Goal: Transaction & Acquisition: Purchase product/service

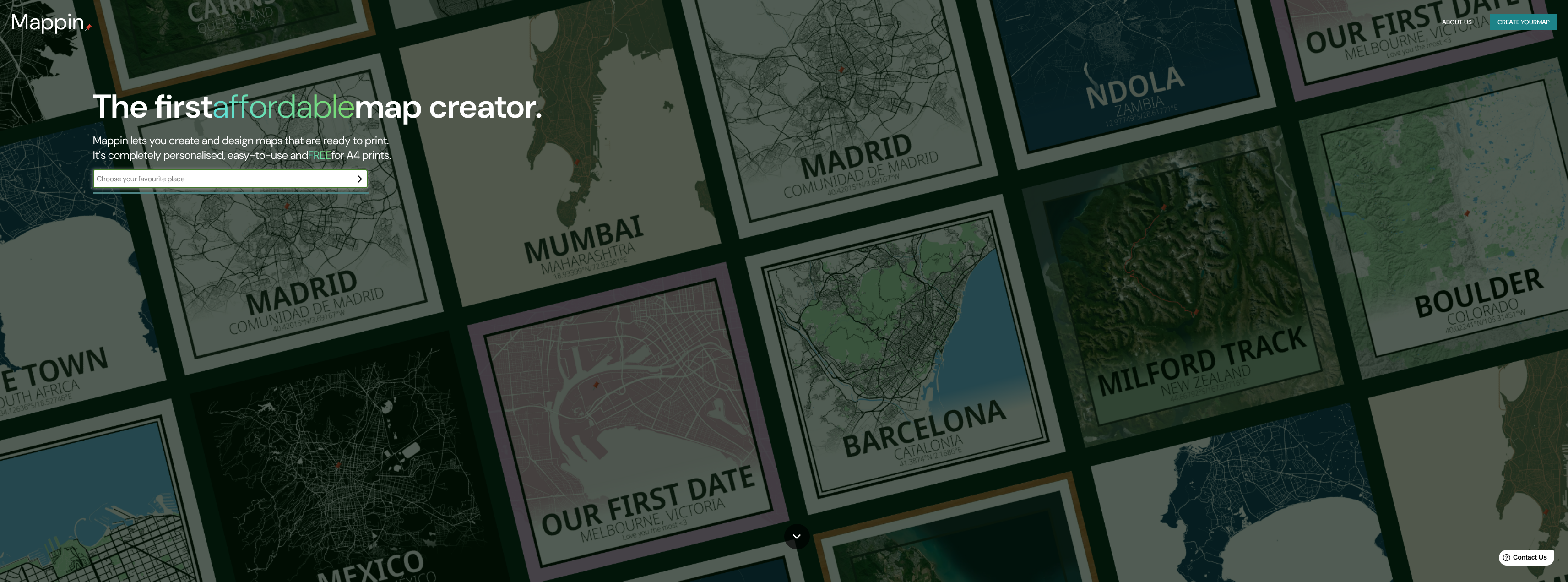
click at [151, 184] on input "text" at bounding box center [222, 179] width 257 height 10
type input "el bosque"
click at [360, 180] on icon "button" at bounding box center [358, 179] width 7 height 7
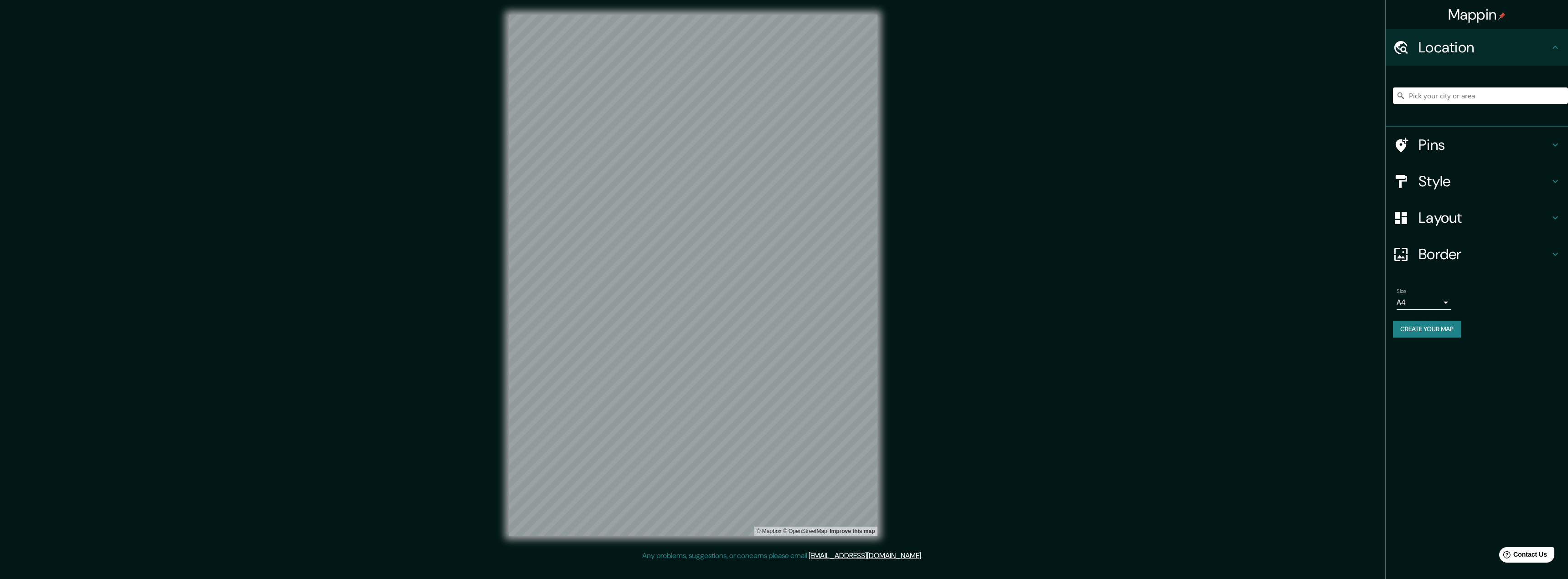
click at [1423, 148] on h4 "Pins" at bounding box center [1483, 144] width 131 height 18
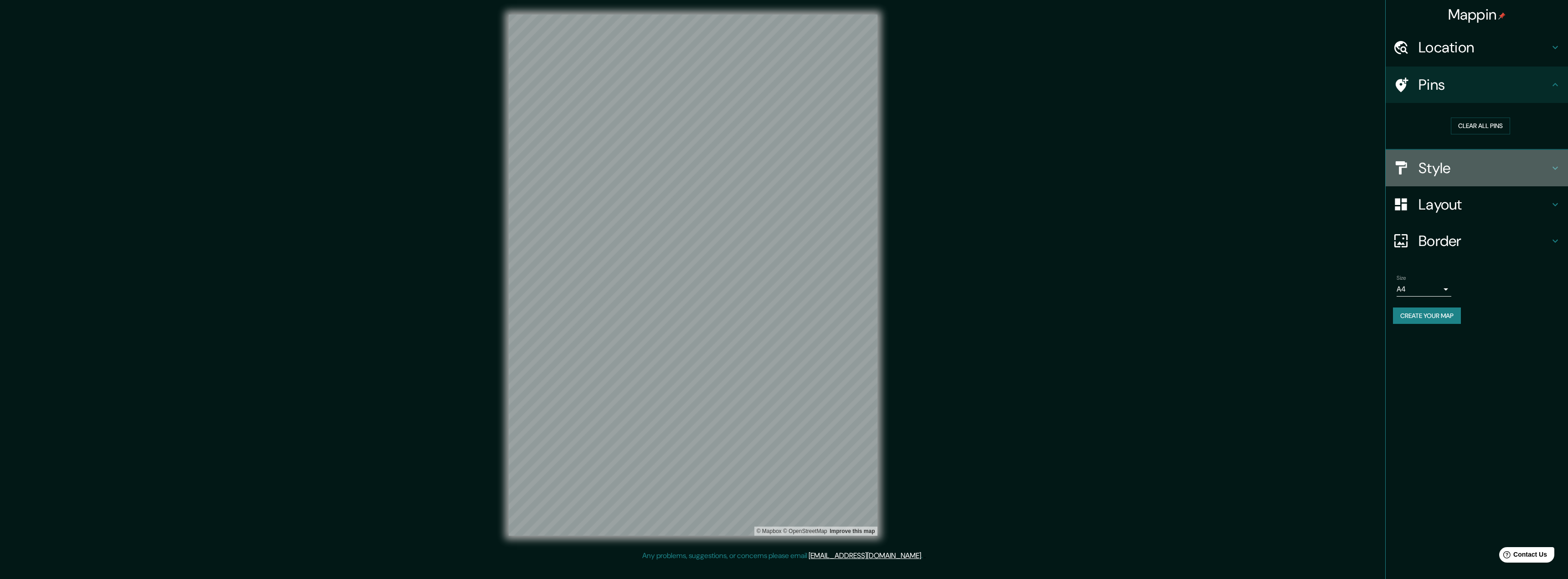
click at [1468, 160] on h4 "Style" at bounding box center [1483, 167] width 131 height 18
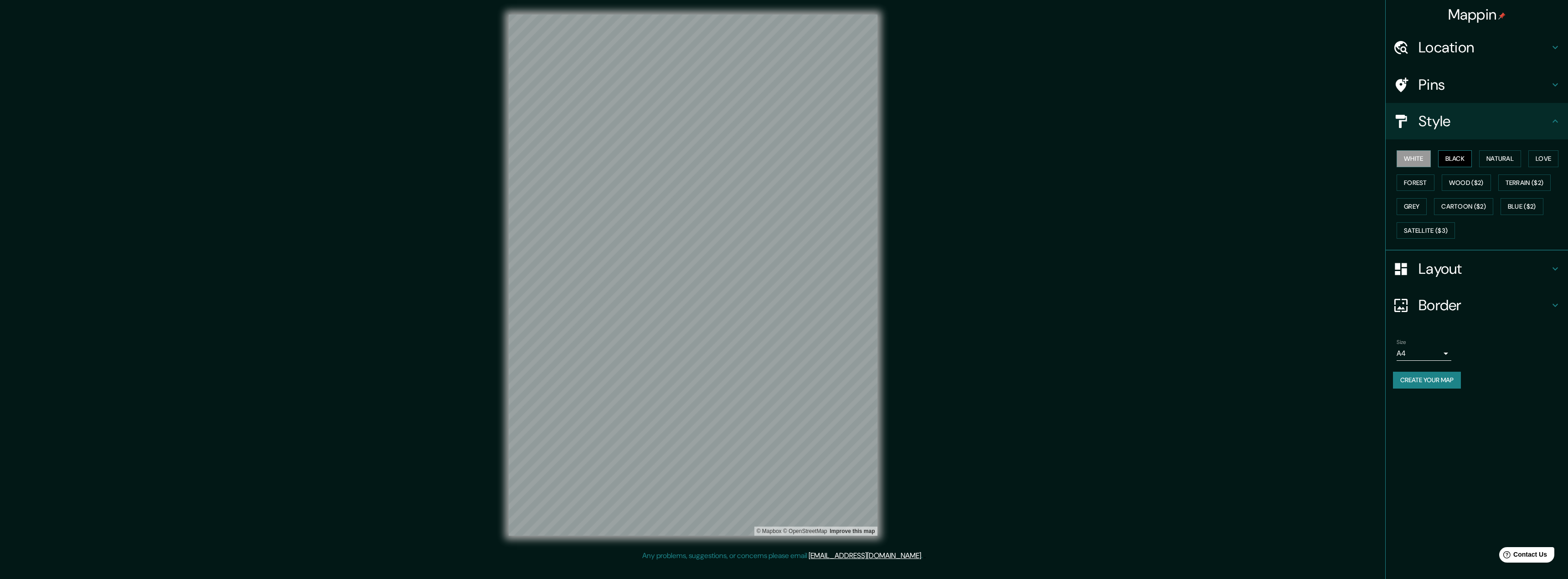
click at [1466, 161] on button "Black" at bounding box center [1455, 159] width 34 height 17
click at [1516, 162] on button "Natural" at bounding box center [1500, 159] width 42 height 17
click at [1554, 158] on button "Love" at bounding box center [1543, 159] width 30 height 17
click at [1419, 186] on button "Forest" at bounding box center [1416, 182] width 38 height 17
click at [1472, 187] on button "Wood ($2)" at bounding box center [1466, 182] width 49 height 17
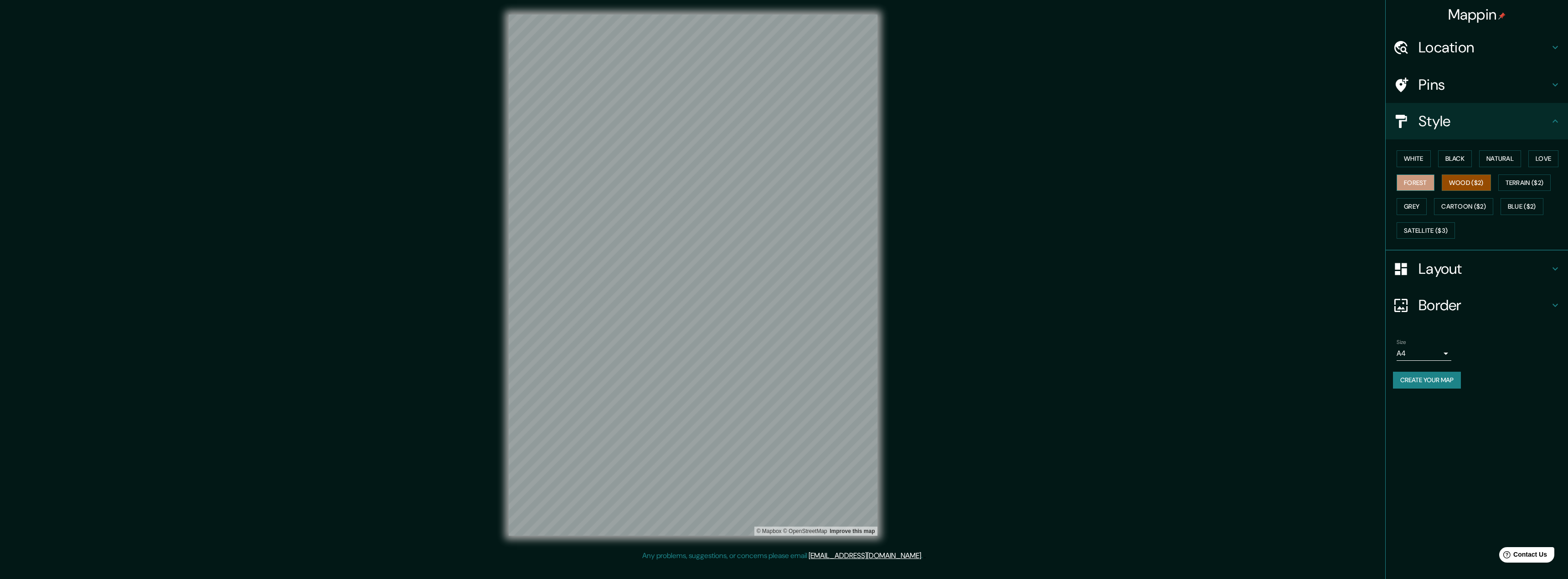
click at [1413, 186] on button "Forest" at bounding box center [1416, 182] width 38 height 17
click at [1550, 155] on button "Love" at bounding box center [1543, 159] width 30 height 17
click at [1457, 259] on div "Layout" at bounding box center [1477, 269] width 183 height 36
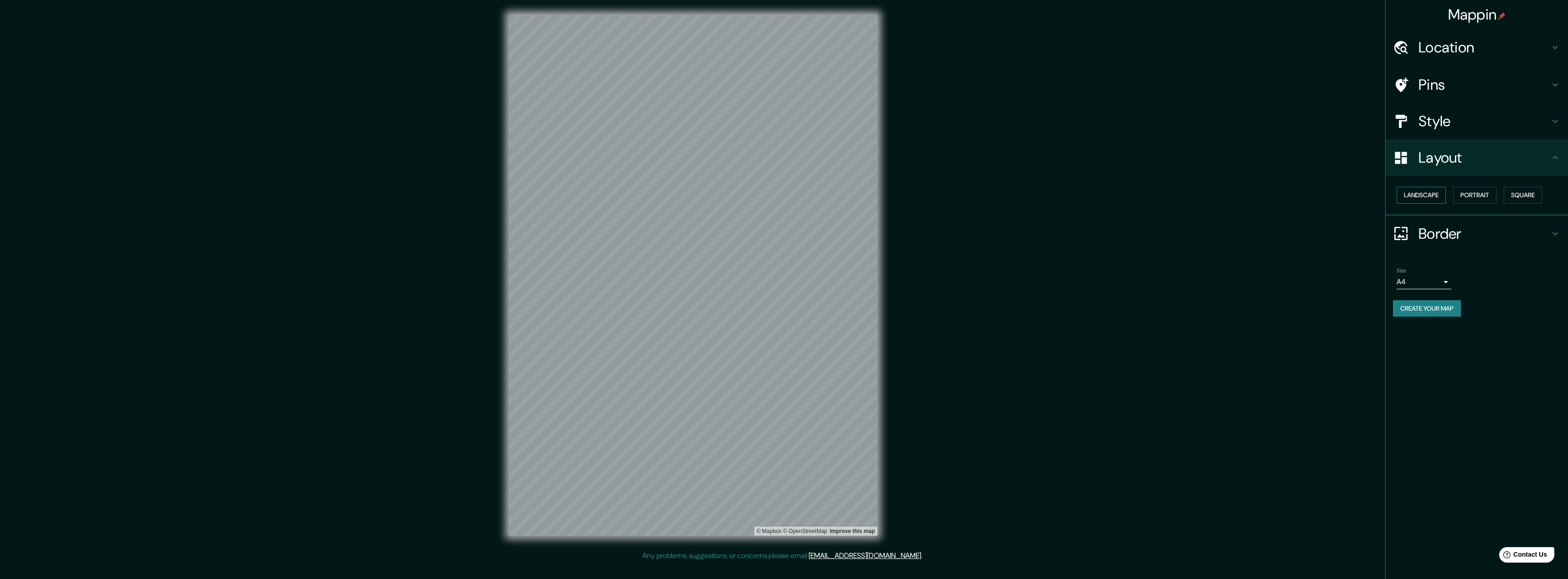
click at [1433, 198] on button "Landscape" at bounding box center [1421, 194] width 49 height 17
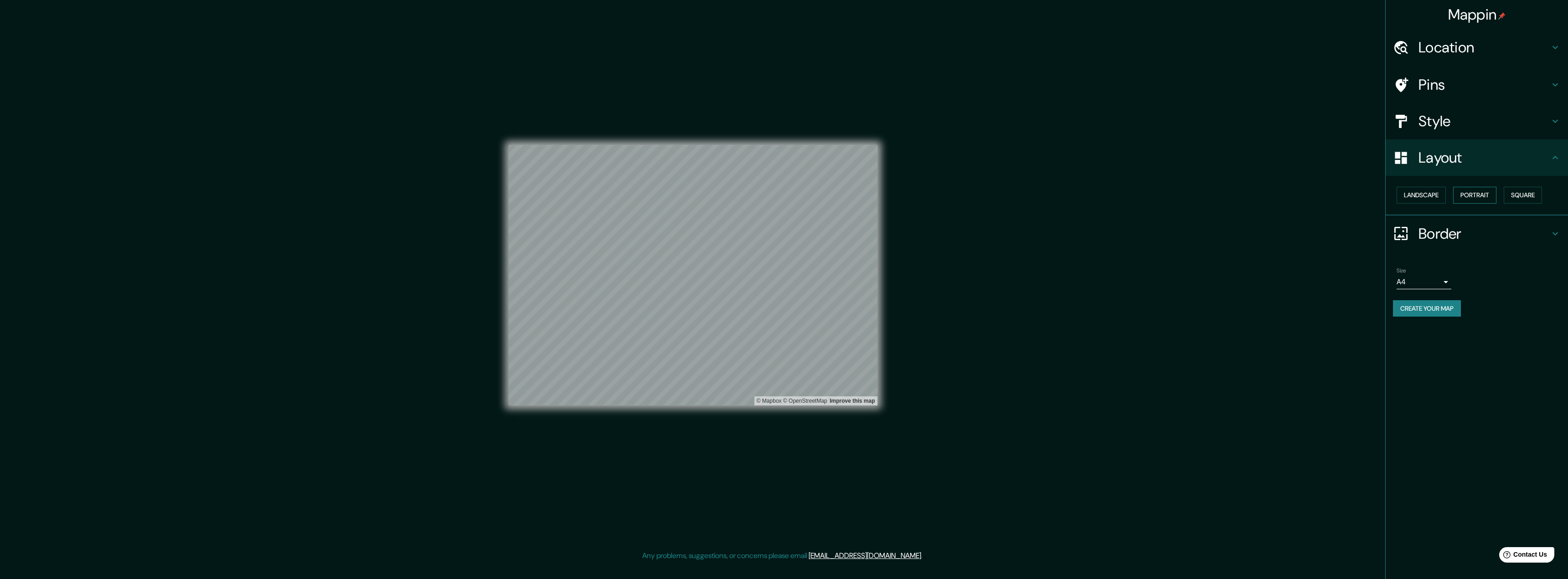
click at [1476, 197] on button "Portrait" at bounding box center [1474, 194] width 44 height 17
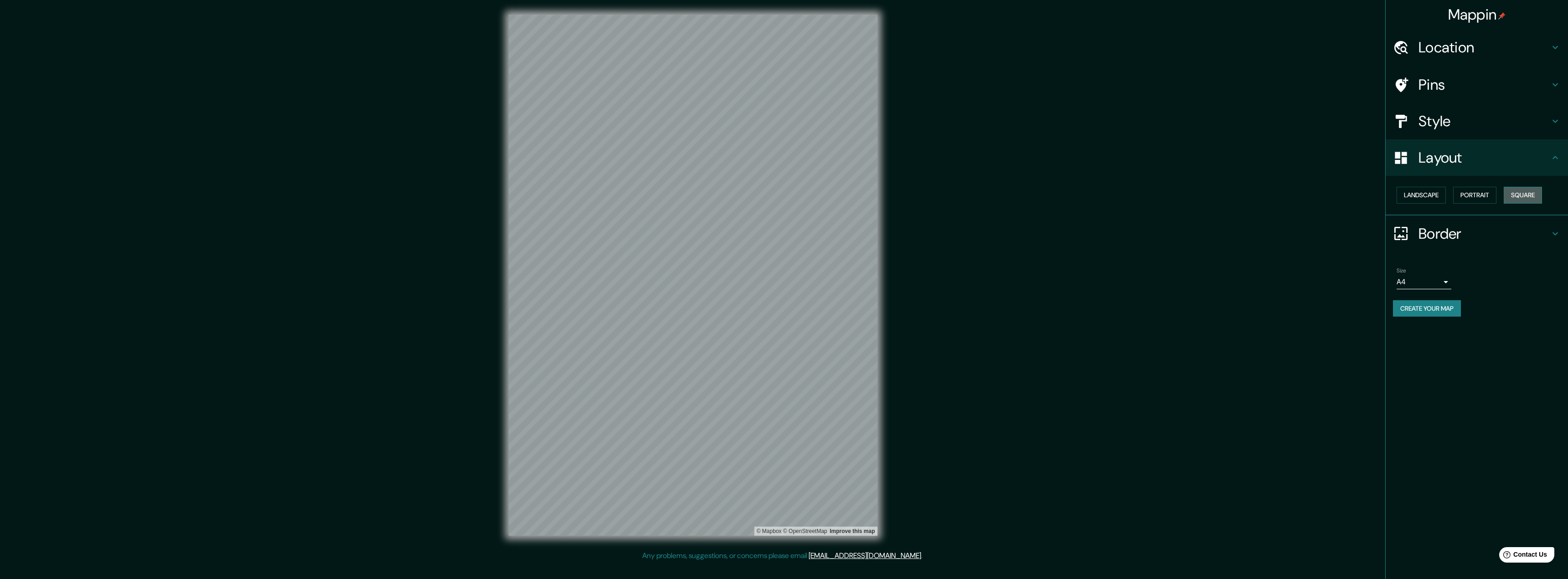
click at [1525, 197] on button "Square" at bounding box center [1523, 194] width 38 height 17
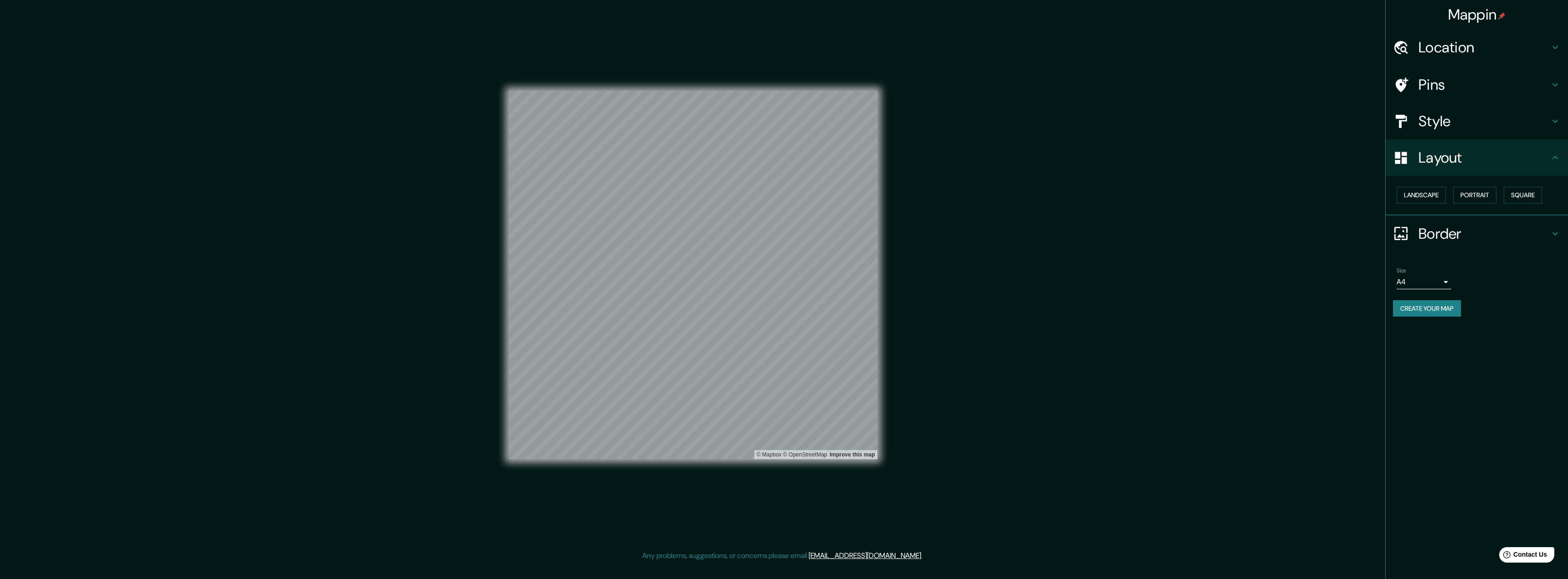
click at [1401, 235] on icon at bounding box center [1401, 233] width 16 height 16
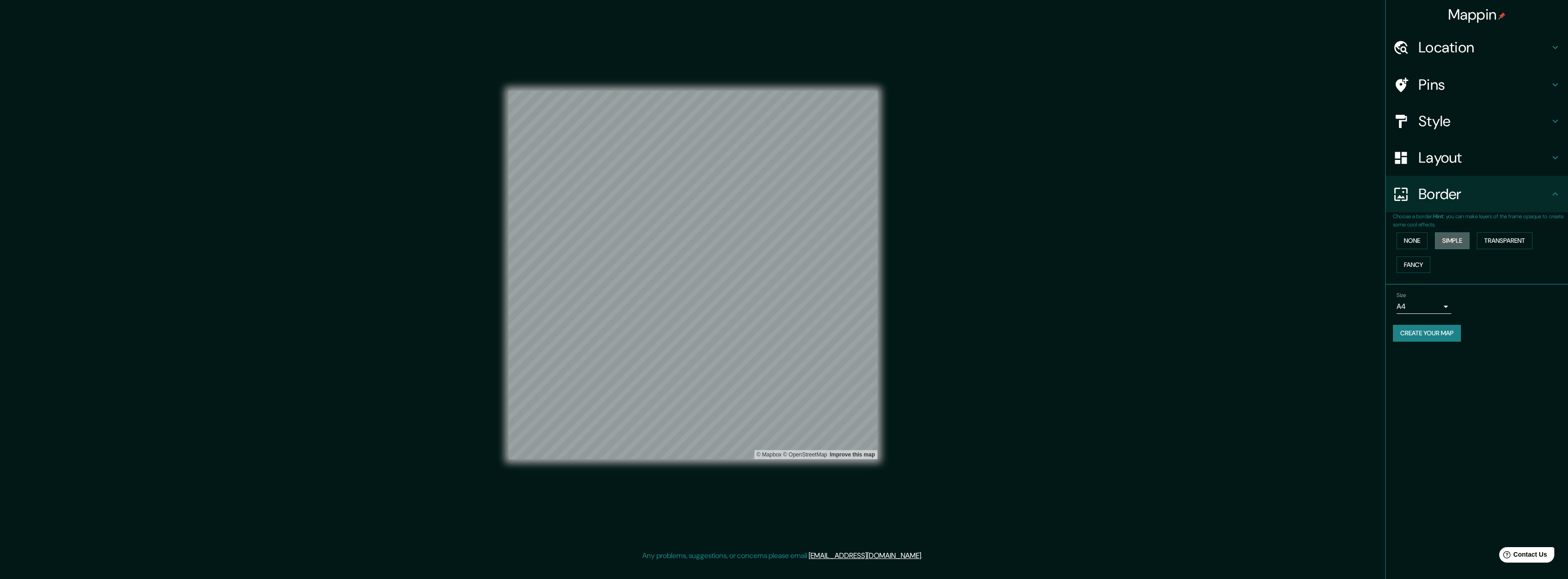
click at [1451, 240] on button "Simple" at bounding box center [1452, 240] width 35 height 17
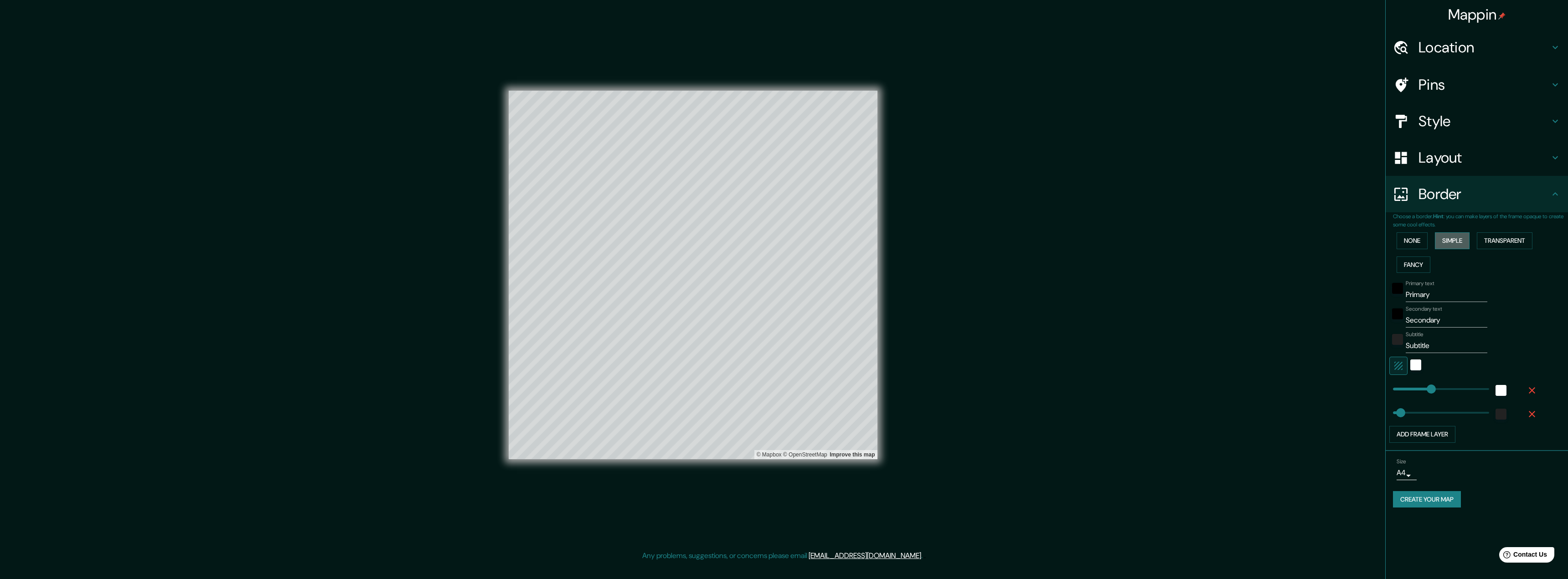
click at [1451, 240] on button "Simple" at bounding box center [1452, 240] width 35 height 17
type input "324"
type input "65"
click at [1517, 244] on button "Transparent" at bounding box center [1505, 240] width 56 height 17
click at [1417, 270] on button "Fancy" at bounding box center [1413, 264] width 33 height 17
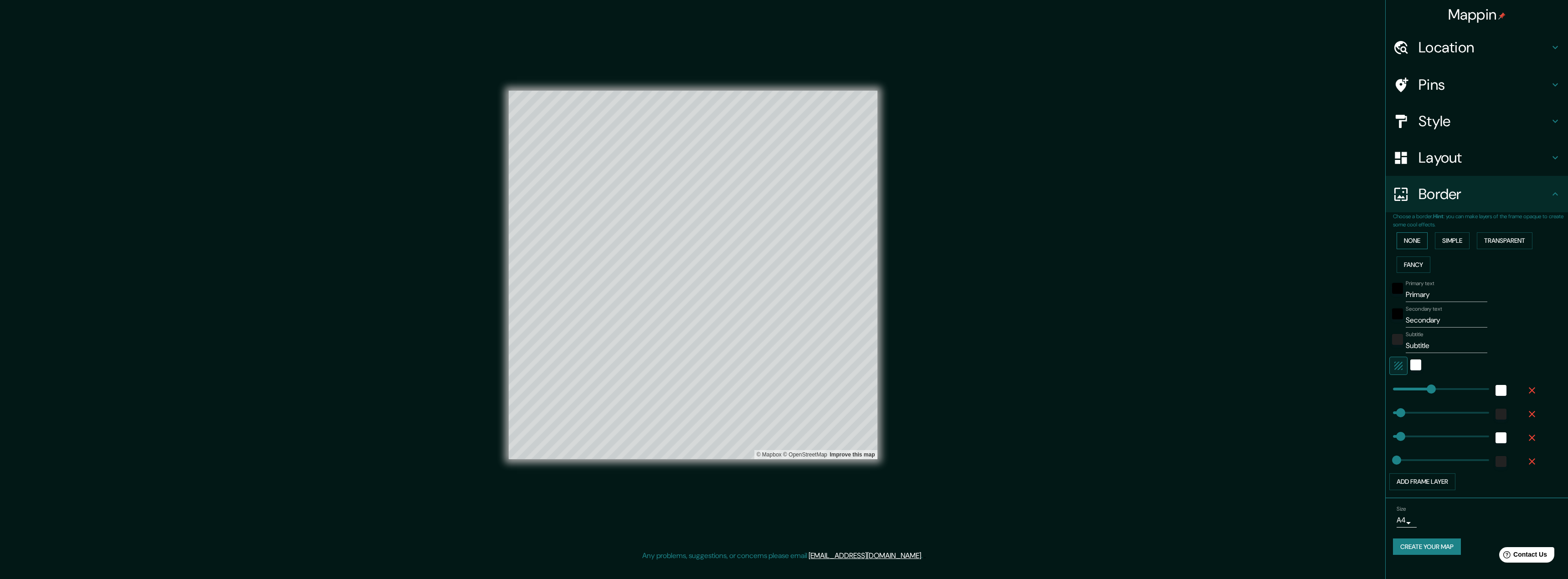
click at [1419, 247] on button "None" at bounding box center [1412, 240] width 31 height 17
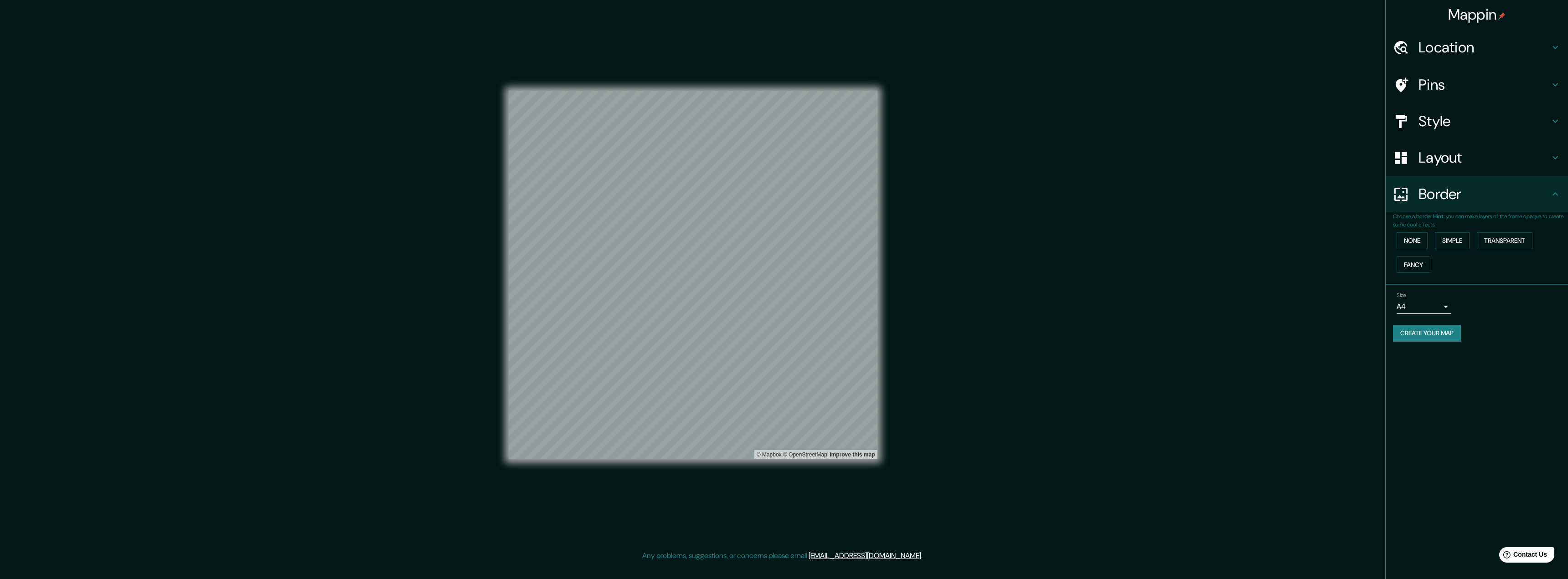
click at [1466, 89] on h4 "Pins" at bounding box center [1483, 84] width 131 height 18
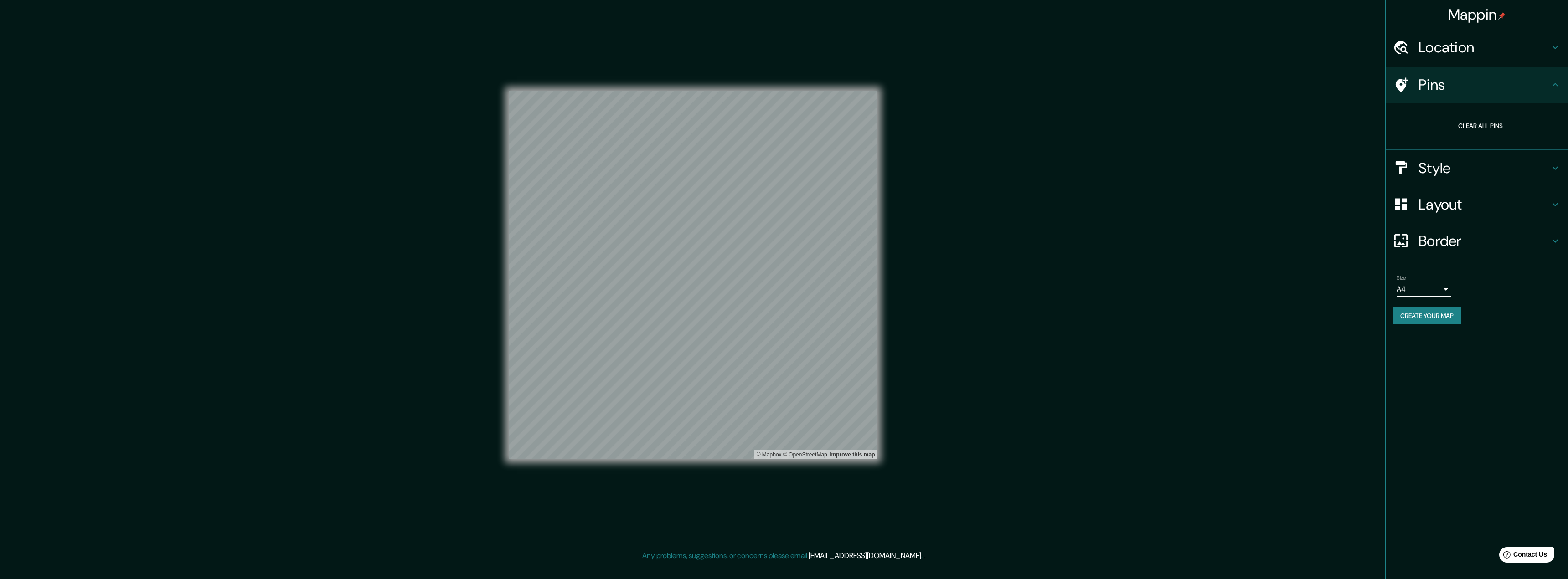
click at [1443, 315] on button "Create your map" at bounding box center [1427, 316] width 68 height 17
click at [1478, 121] on button "Clear all pins" at bounding box center [1480, 125] width 60 height 17
click at [1482, 129] on button "Clear all pins" at bounding box center [1480, 125] width 60 height 17
click at [1558, 47] on icon at bounding box center [1555, 48] width 11 height 11
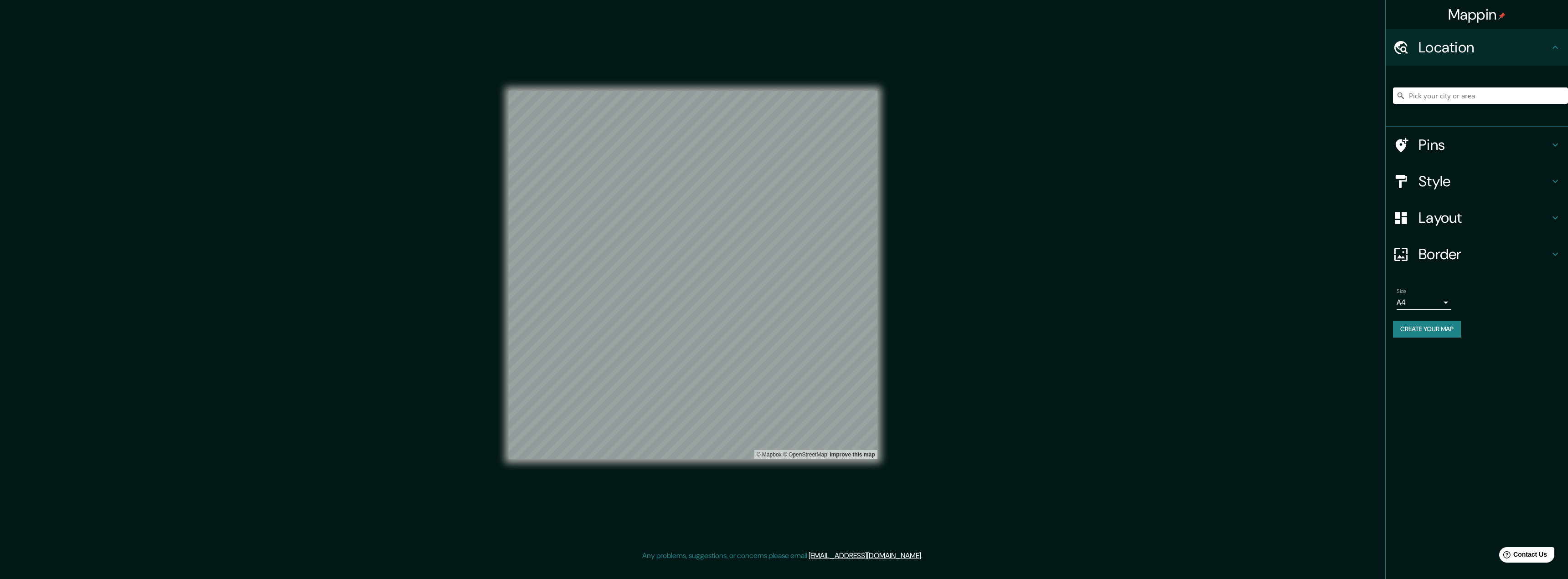
click at [1544, 145] on h4 "Pins" at bounding box center [1483, 144] width 131 height 18
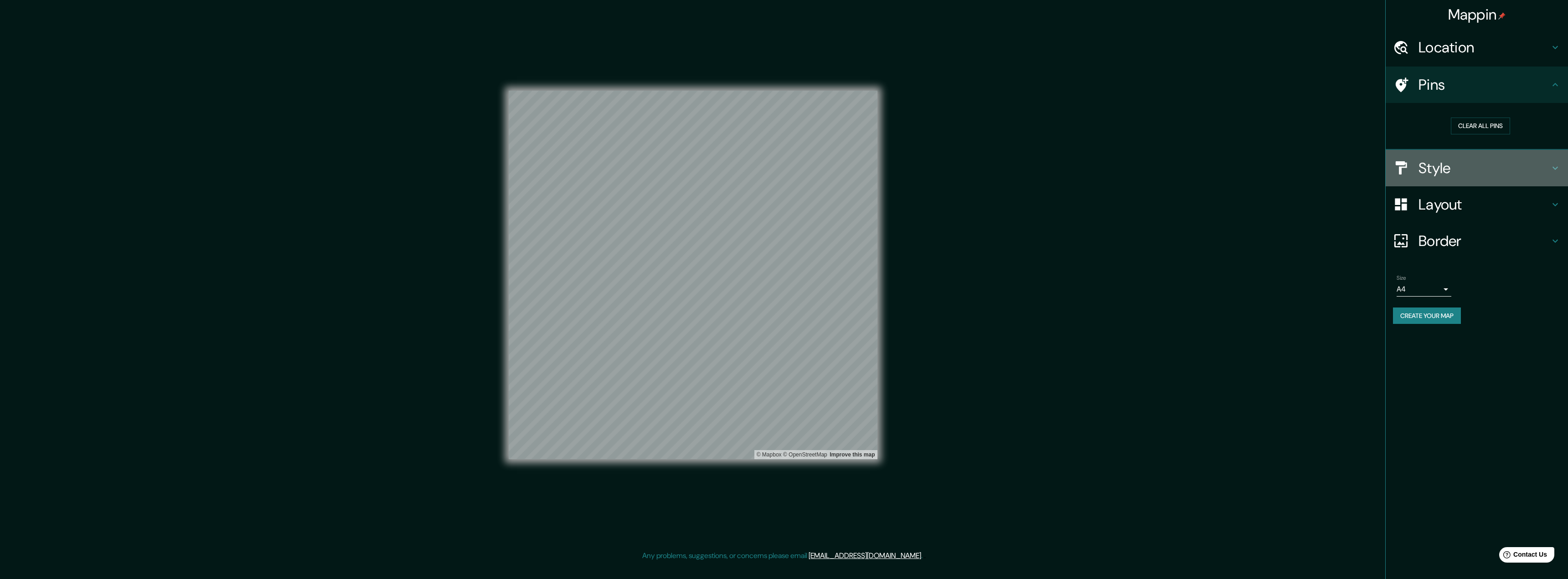
click at [1556, 168] on icon at bounding box center [1555, 168] width 6 height 3
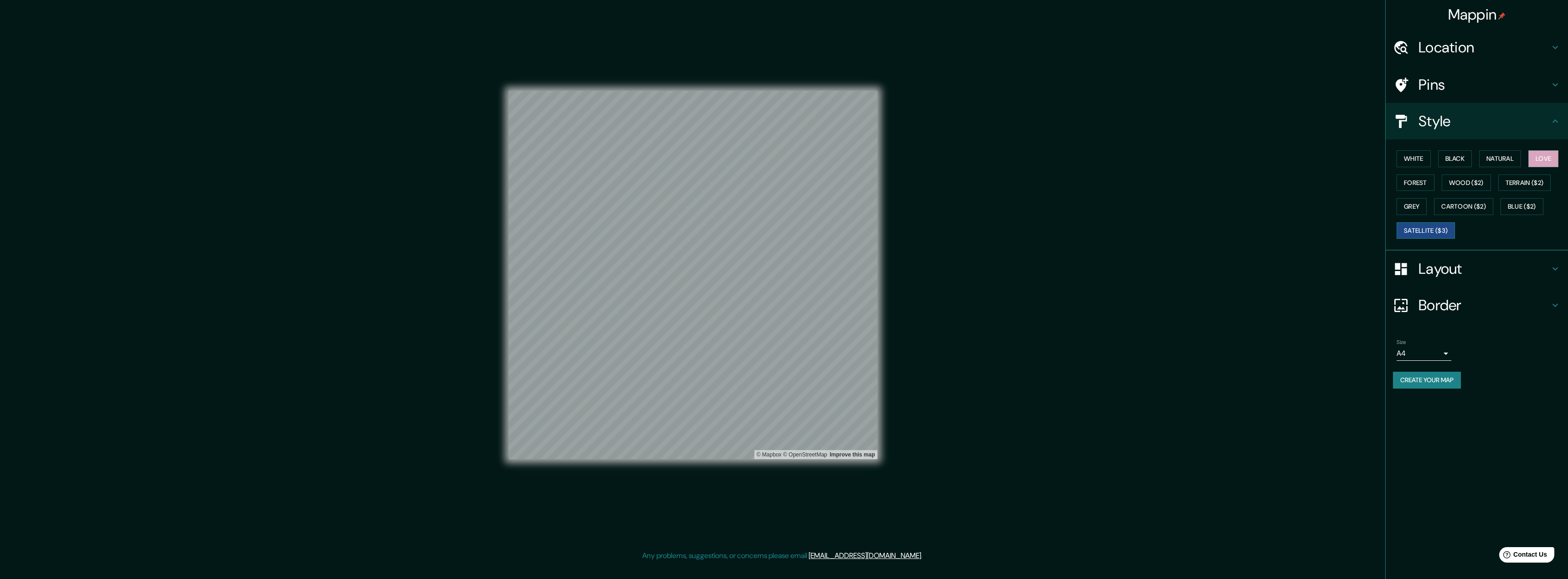
click at [1447, 235] on button "Satellite ($3)" at bounding box center [1426, 230] width 59 height 17
click at [1520, 214] on button "Blue ($2)" at bounding box center [1522, 206] width 43 height 17
click at [1556, 158] on button "Love" at bounding box center [1543, 159] width 30 height 17
click at [1459, 265] on h4 "Layout" at bounding box center [1483, 268] width 131 height 18
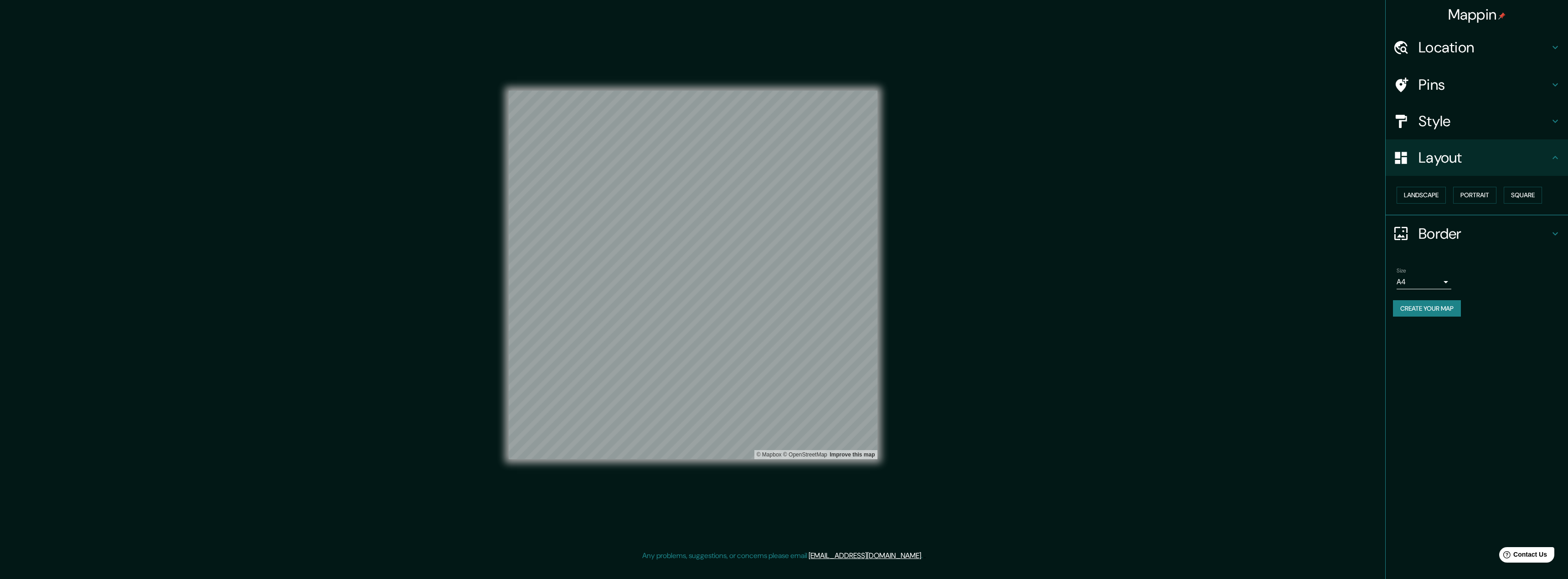
click at [1409, 309] on button "Create your map" at bounding box center [1427, 308] width 68 height 17
click at [1413, 303] on button "Create your map" at bounding box center [1427, 308] width 68 height 17
drag, startPoint x: 625, startPoint y: 174, endPoint x: 617, endPoint y: 172, distance: 8.2
click at [617, 172] on div at bounding box center [617, 172] width 7 height 7
click at [619, 171] on div at bounding box center [617, 172] width 7 height 7
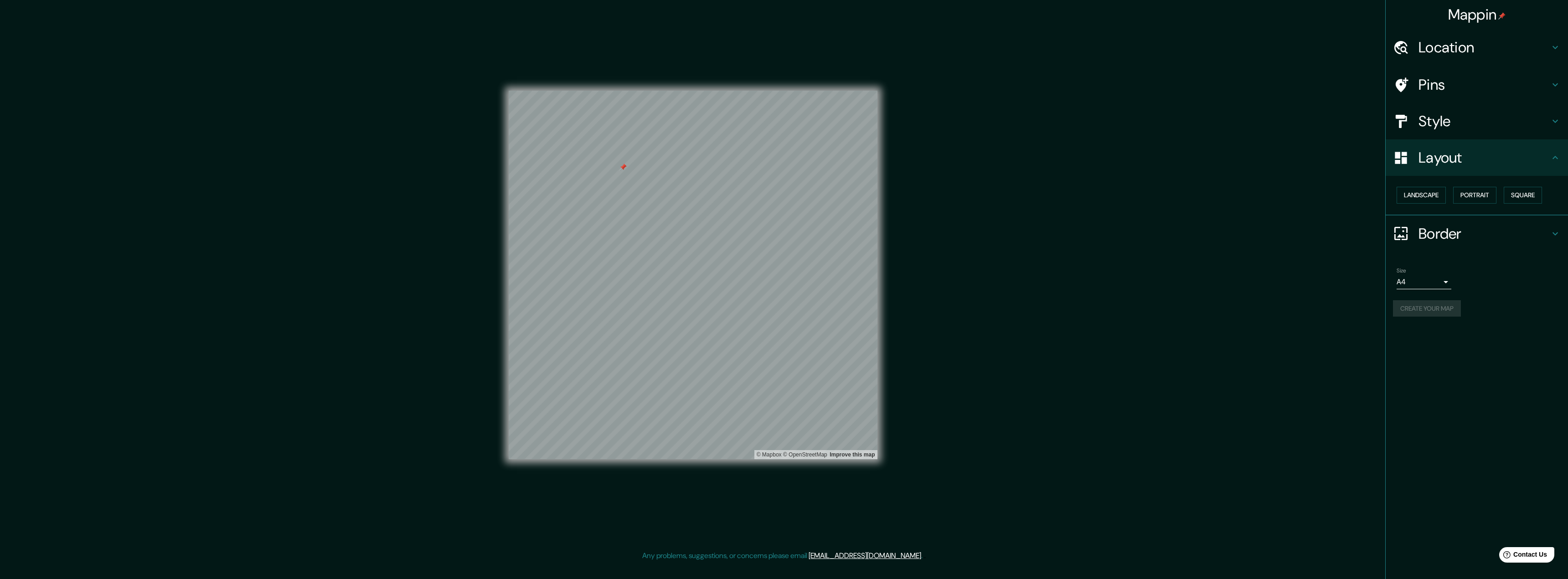
click at [625, 170] on div at bounding box center [622, 167] width 7 height 7
click at [819, 184] on div at bounding box center [818, 182] width 7 height 7
click at [845, 366] on div at bounding box center [844, 366] width 7 height 7
click at [728, 279] on div at bounding box center [726, 278] width 7 height 7
click at [717, 304] on div at bounding box center [714, 301] width 7 height 7
